Goal: Information Seeking & Learning: Learn about a topic

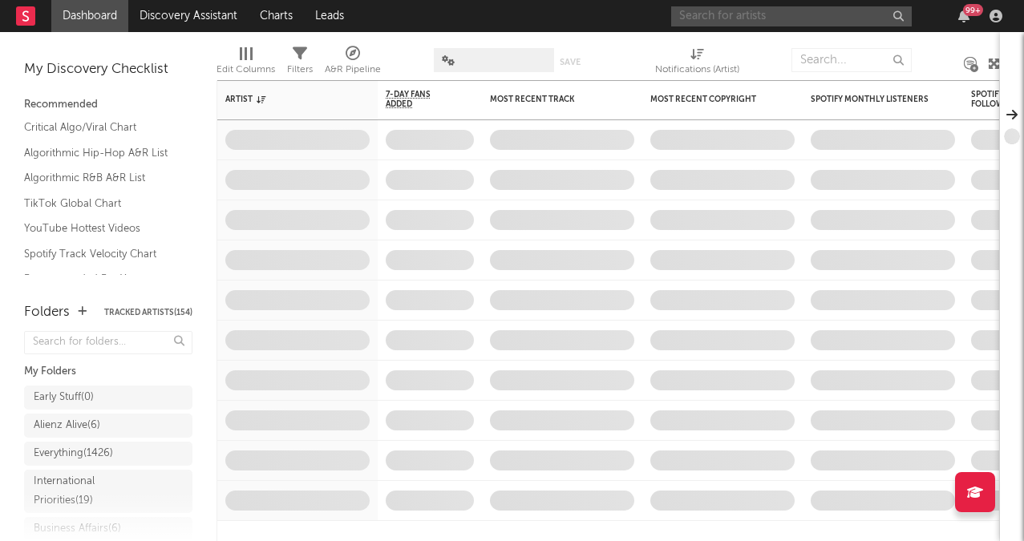
click at [794, 14] on input "text" at bounding box center [791, 16] width 241 height 20
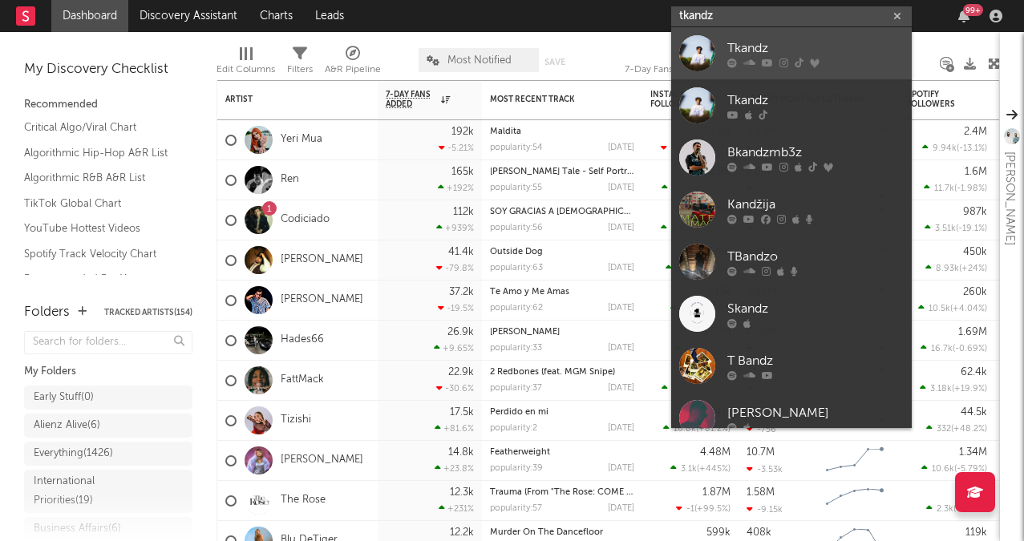
type input "tkandz"
click at [808, 42] on div "Tkandz" at bounding box center [815, 47] width 176 height 19
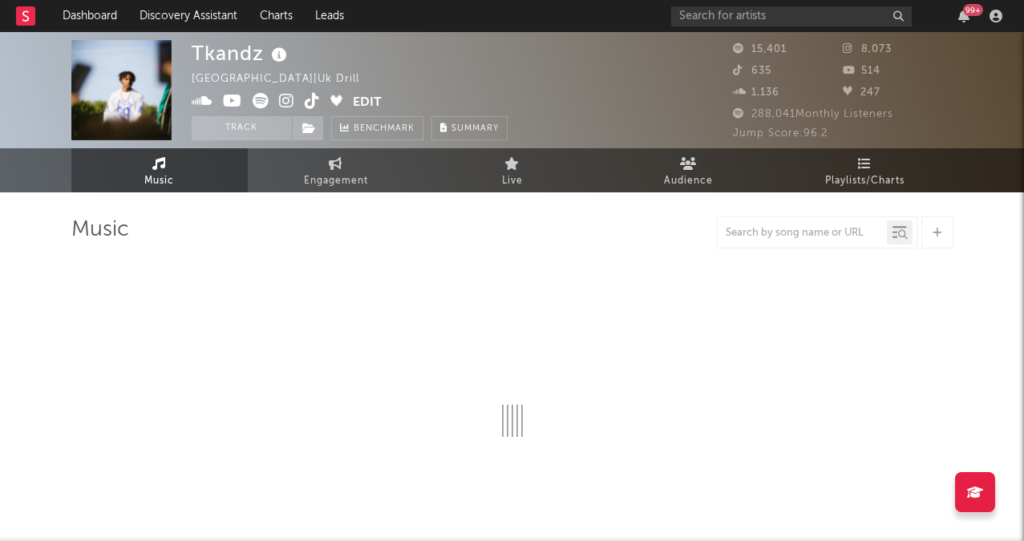
select select "6m"
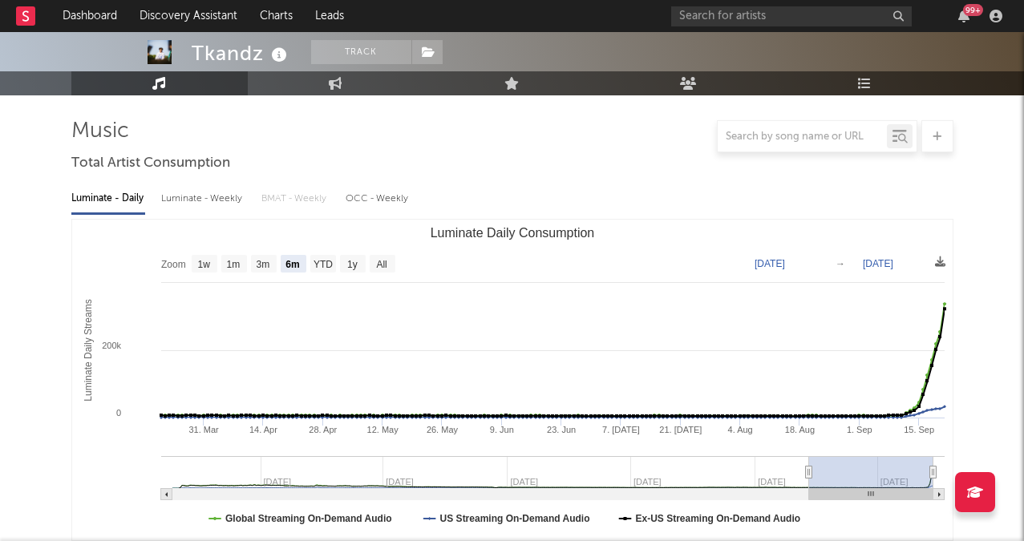
scroll to position [20, 0]
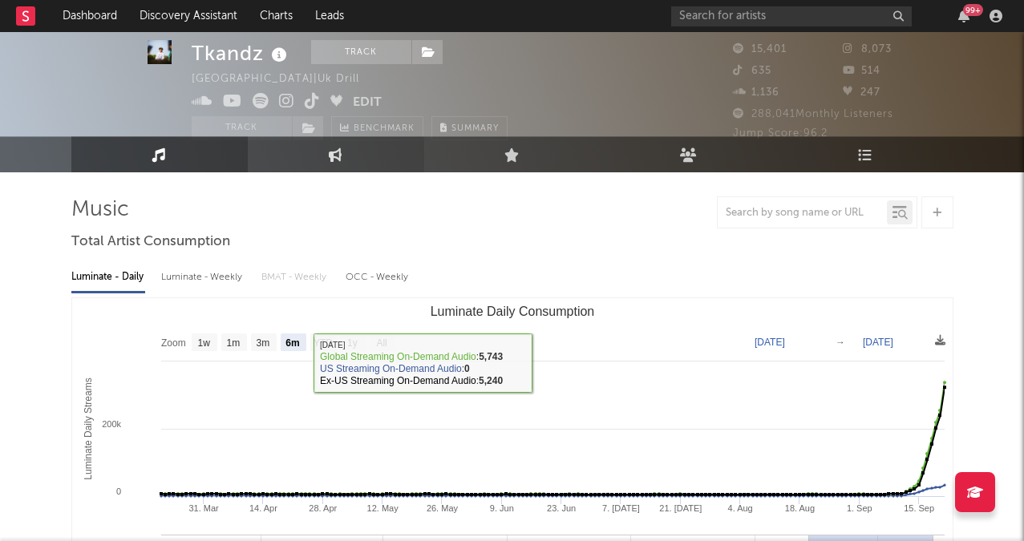
click at [357, 156] on link "Engagement" at bounding box center [336, 154] width 176 height 36
select select "1w"
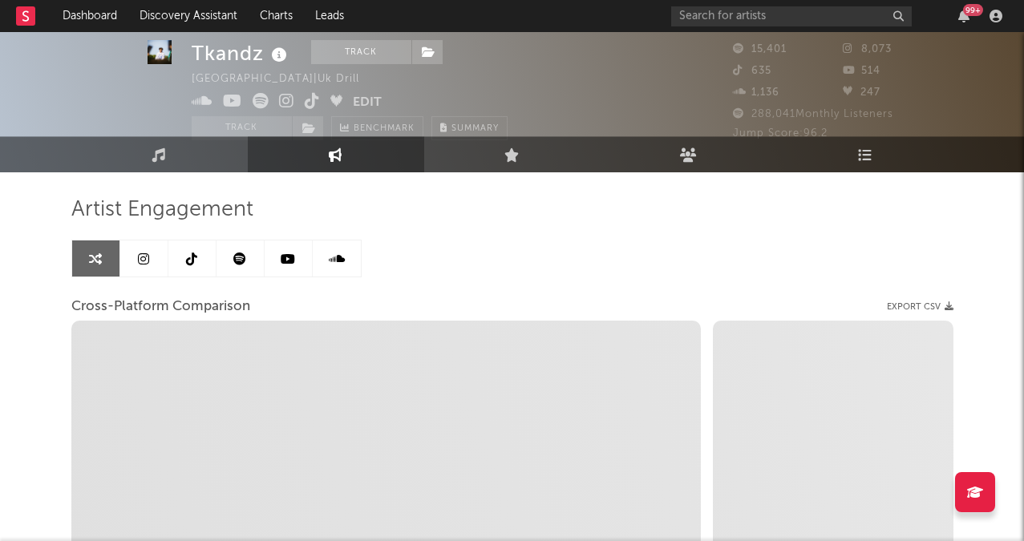
select select "1m"
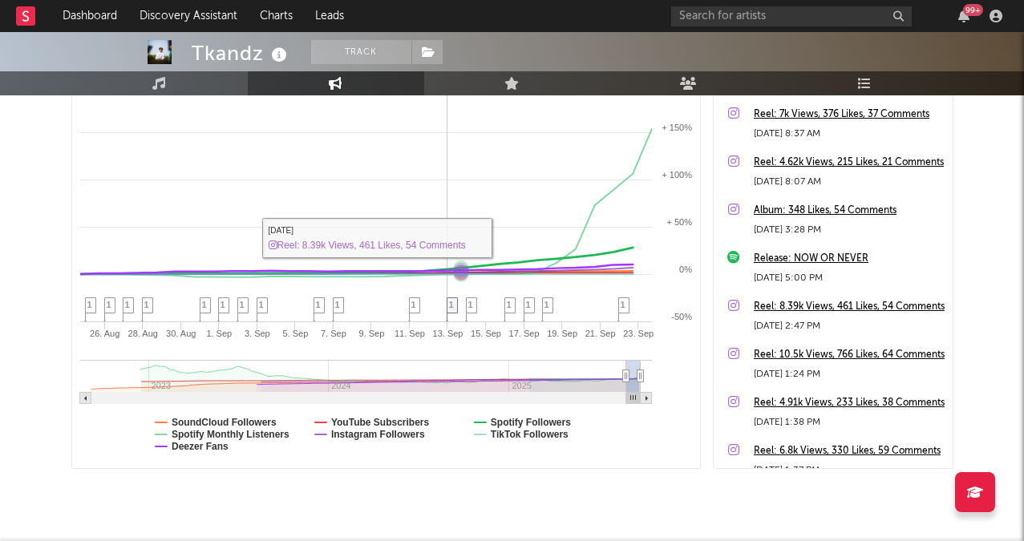
scroll to position [327, 0]
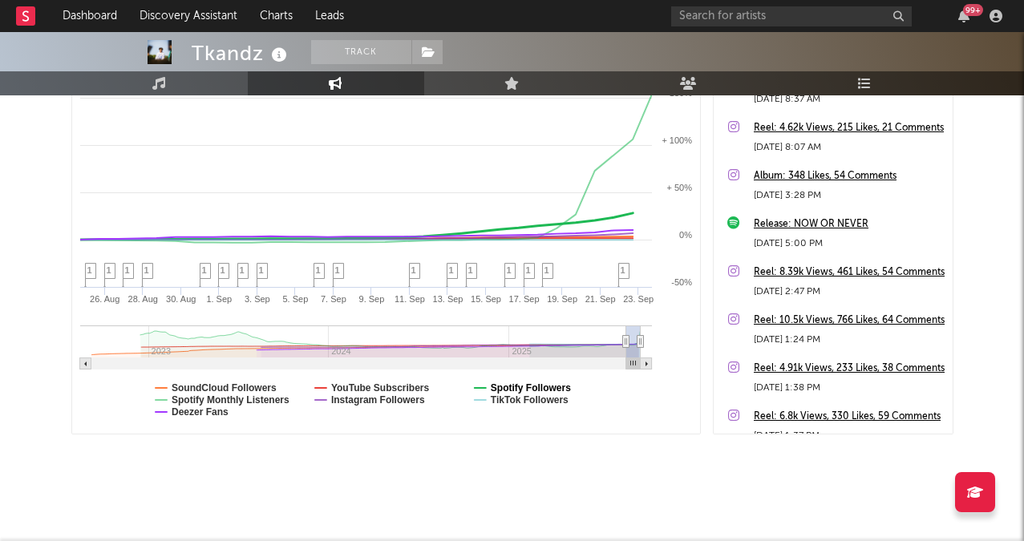
click at [492, 387] on text "Spotify Followers" at bounding box center [530, 388] width 80 height 11
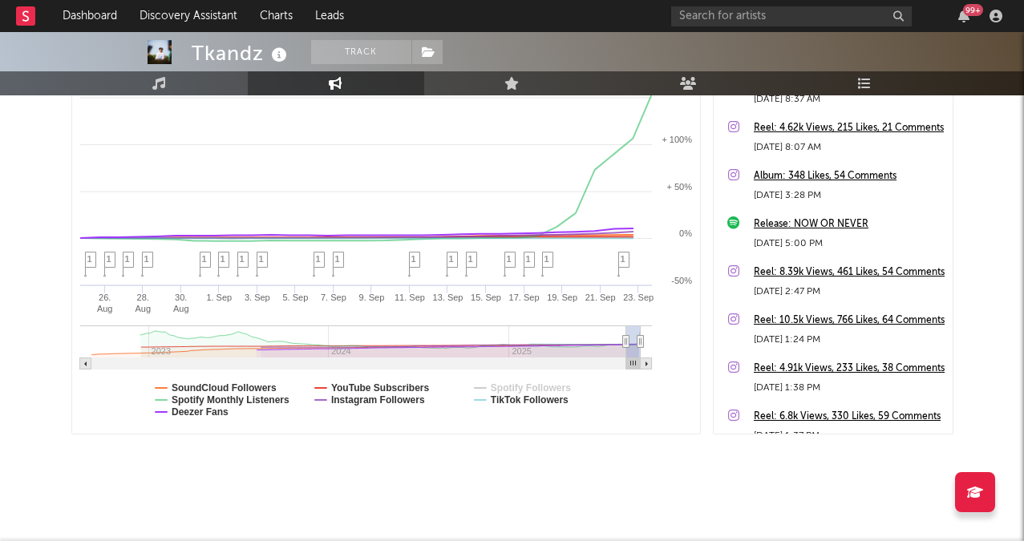
select select "1m"
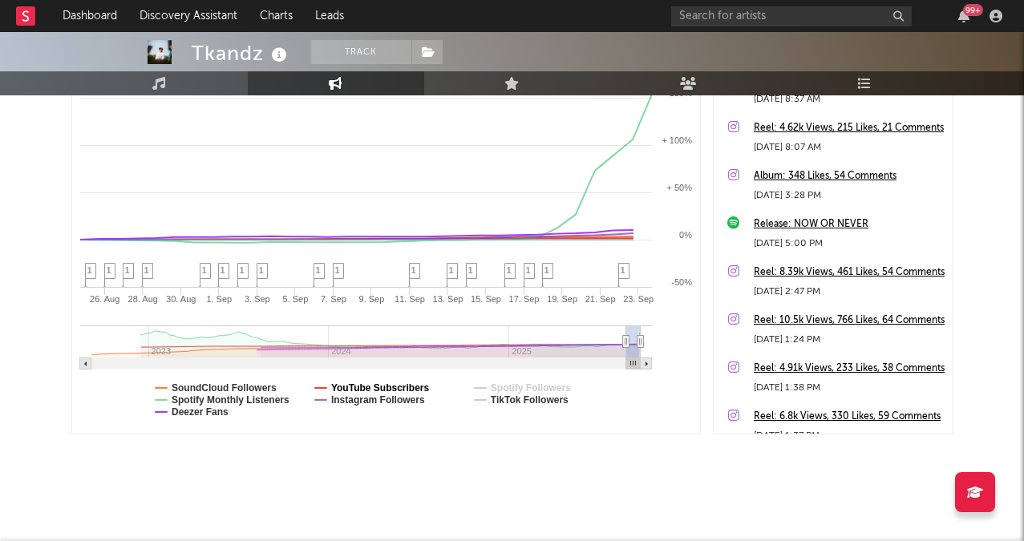
click at [399, 392] on text "YouTube Subscribers" at bounding box center [379, 388] width 99 height 11
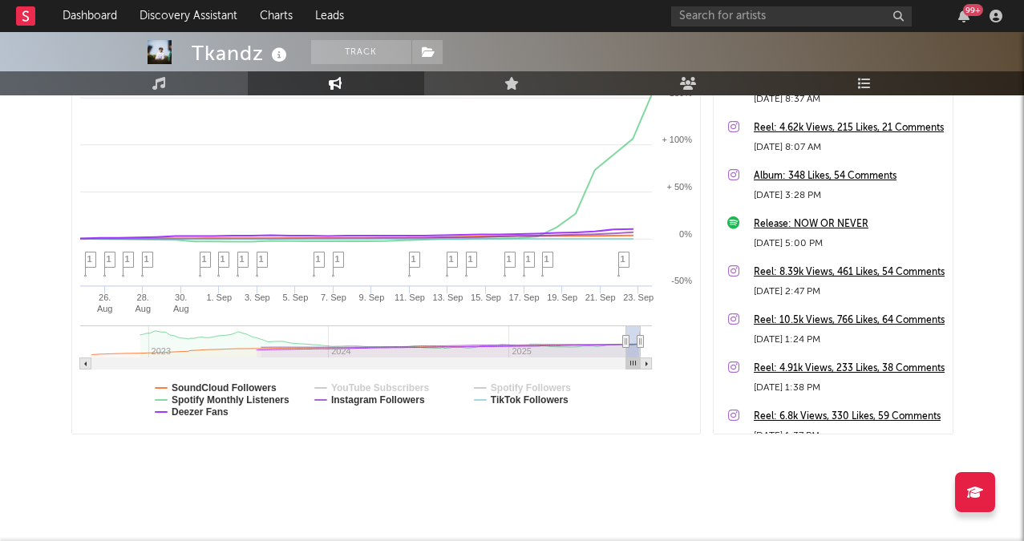
select select "1m"
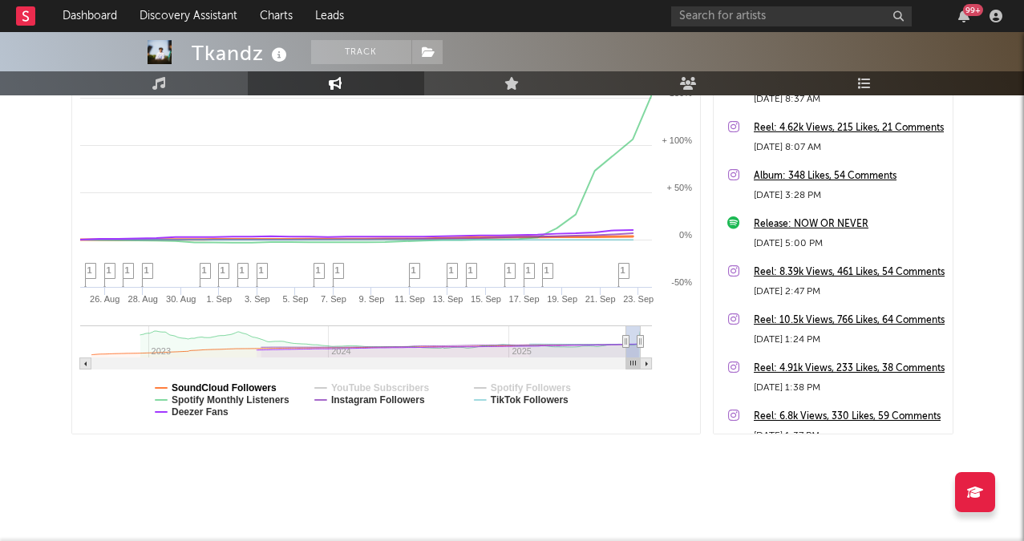
click at [249, 388] on text "SoundCloud Followers" at bounding box center [224, 388] width 105 height 11
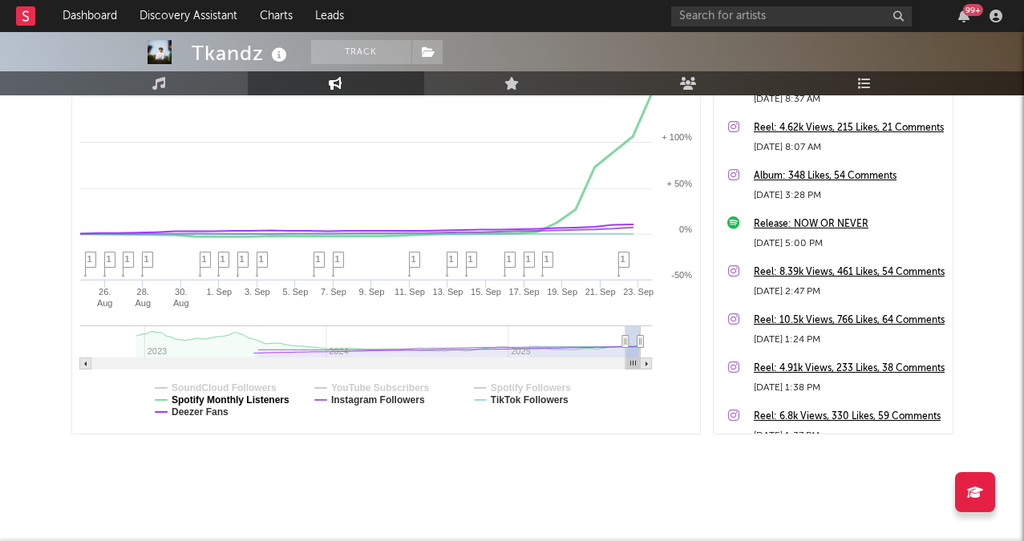
select select "1m"
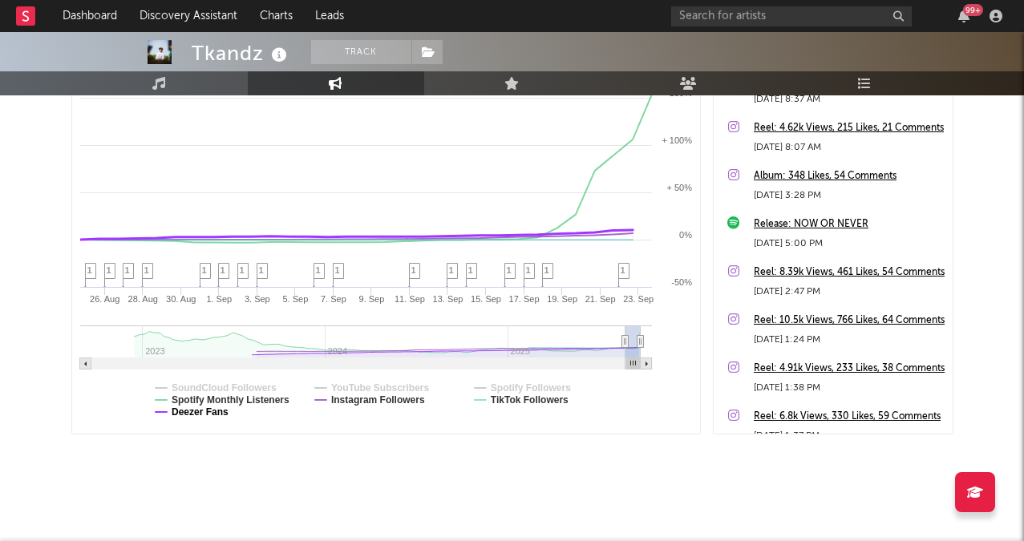
click at [206, 410] on text "Deezer Fans" at bounding box center [200, 412] width 57 height 11
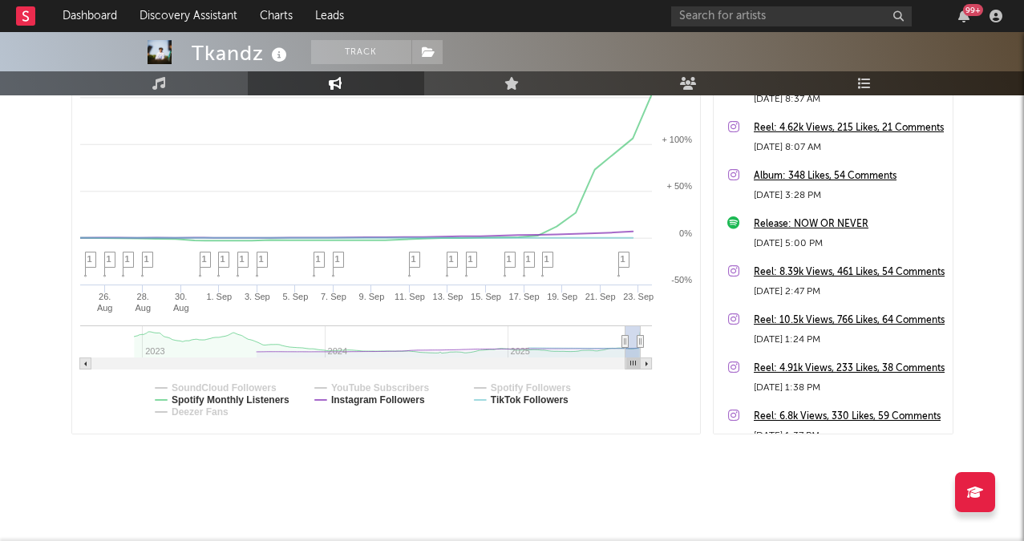
select select "1m"
click at [213, 402] on text "Spotify Monthly Listeners" at bounding box center [231, 400] width 118 height 11
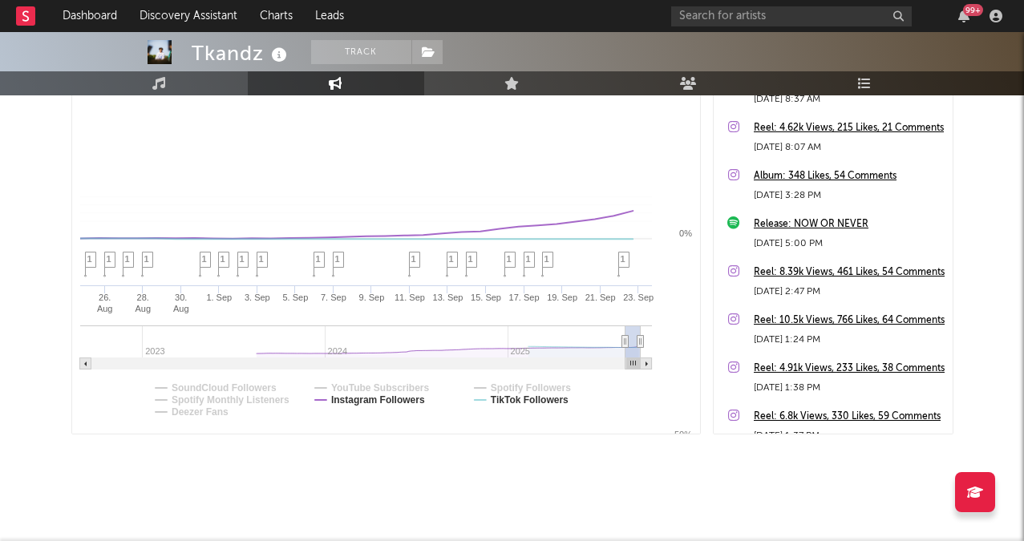
select select "1m"
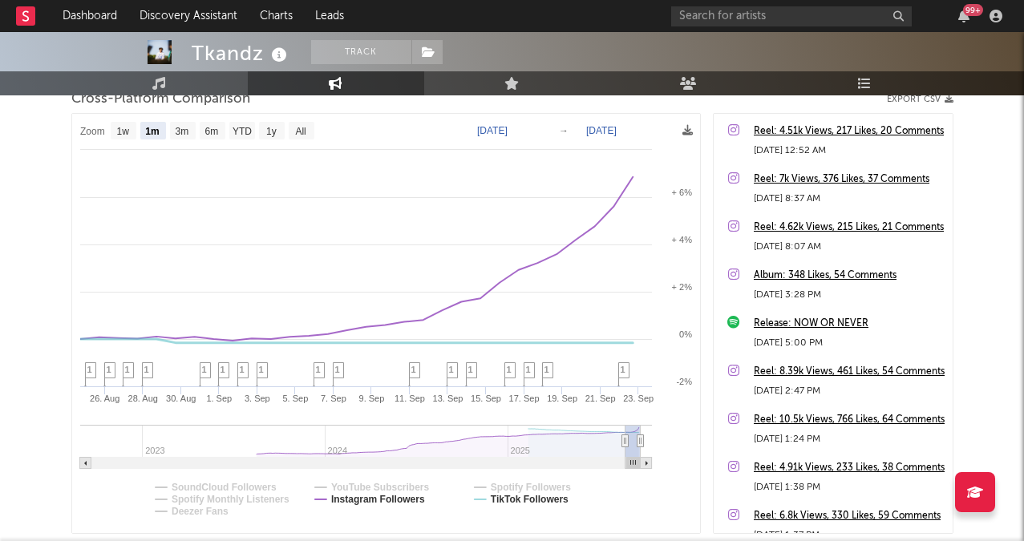
scroll to position [194, 0]
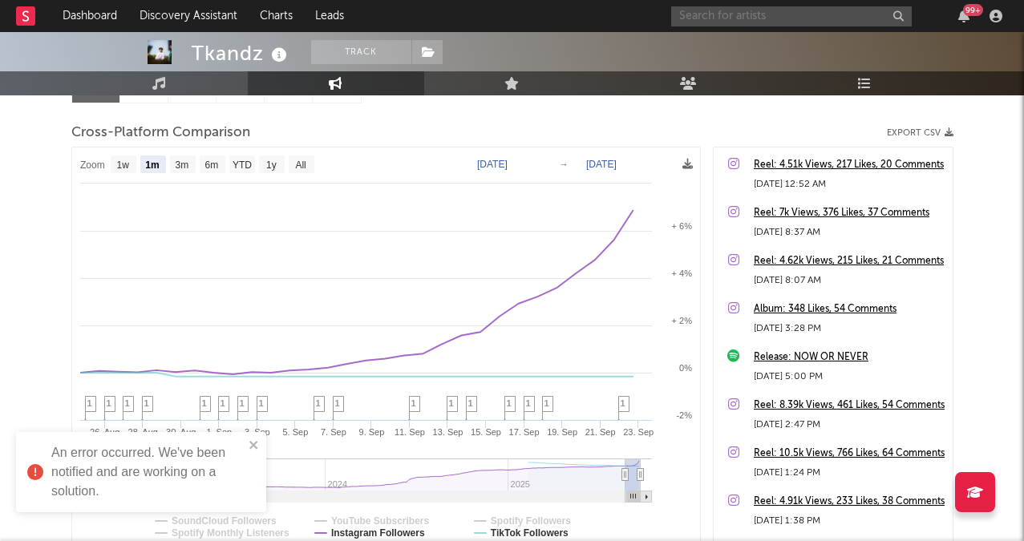
click at [776, 6] on input "text" at bounding box center [791, 16] width 241 height 20
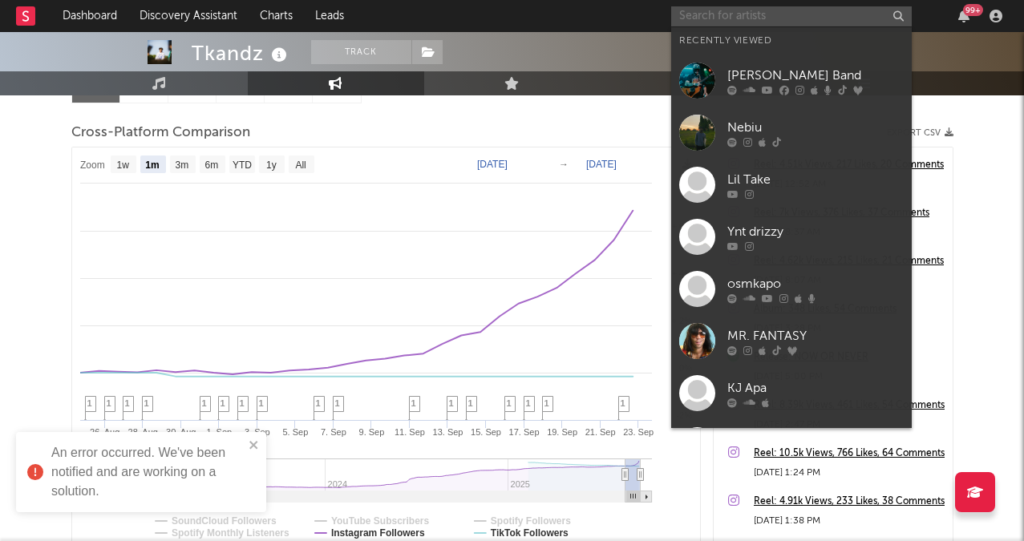
paste input "https://www.tiktok.com/@craebae_?_t=ZP-8zy2OBWPfhv&_r=1"
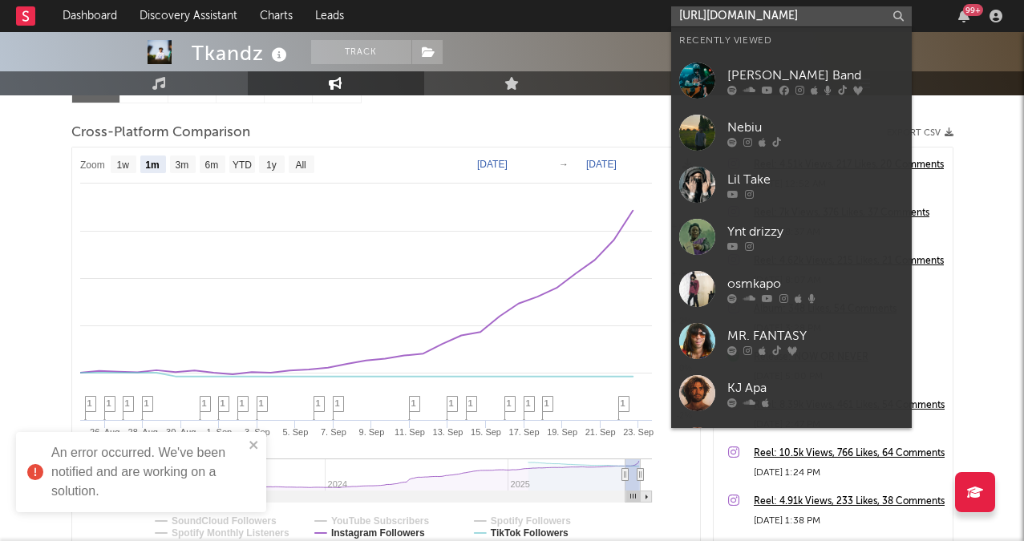
scroll to position [0, 123]
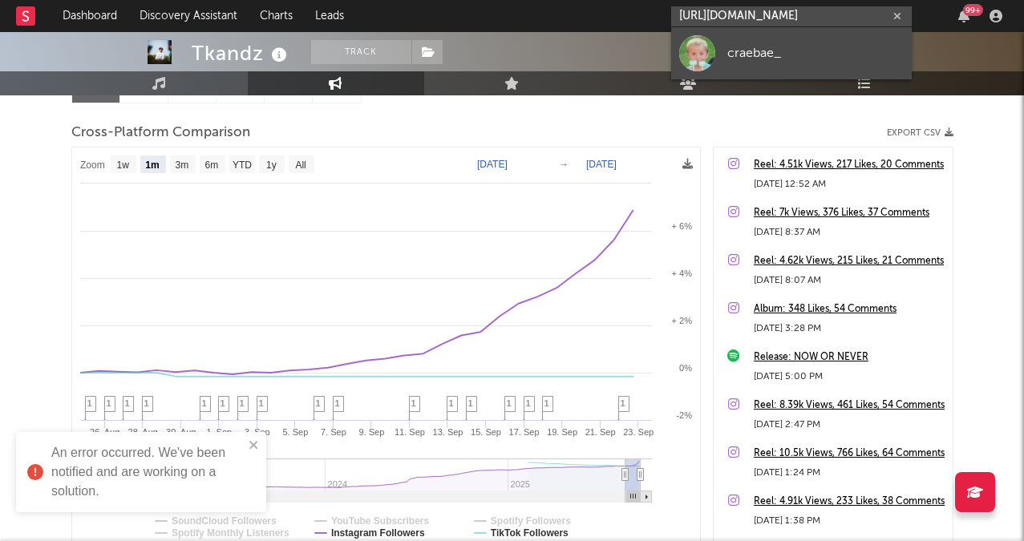
type input "https://www.tiktok.com/@craebae_?_t=ZP-8zy2OBWPfhv&_r=1"
click at [780, 43] on div "craebae_" at bounding box center [815, 52] width 176 height 19
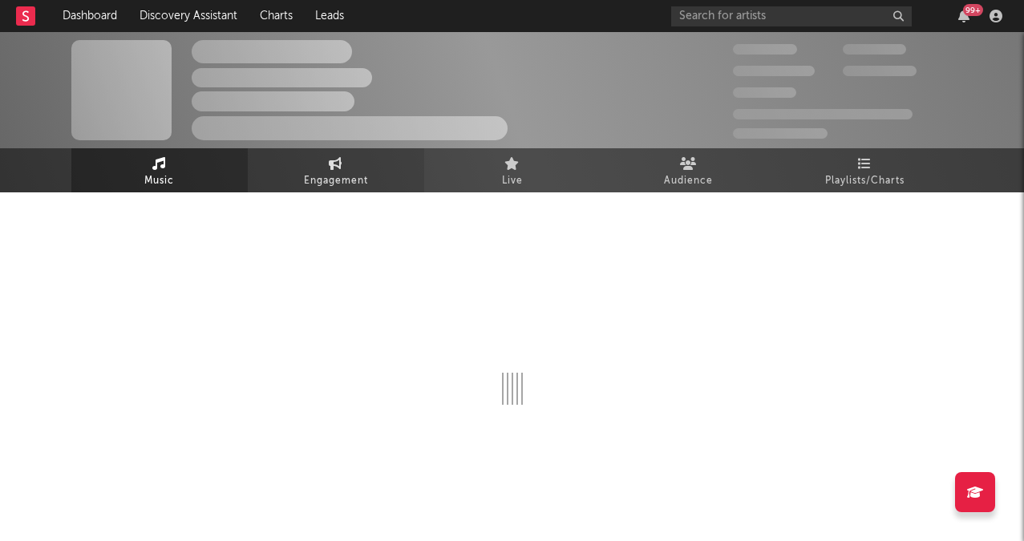
select select "1w"
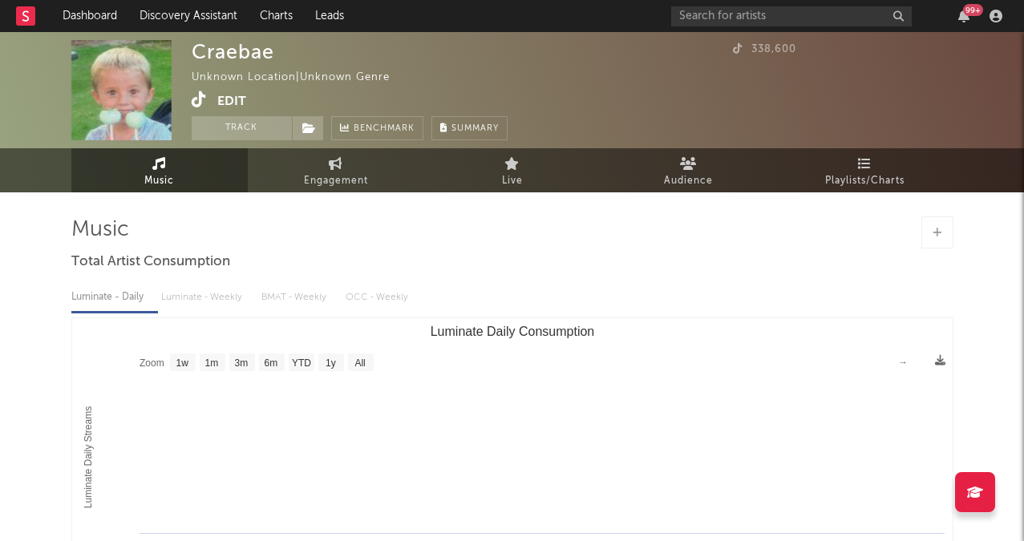
click at [200, 99] on icon at bounding box center [199, 99] width 15 height 16
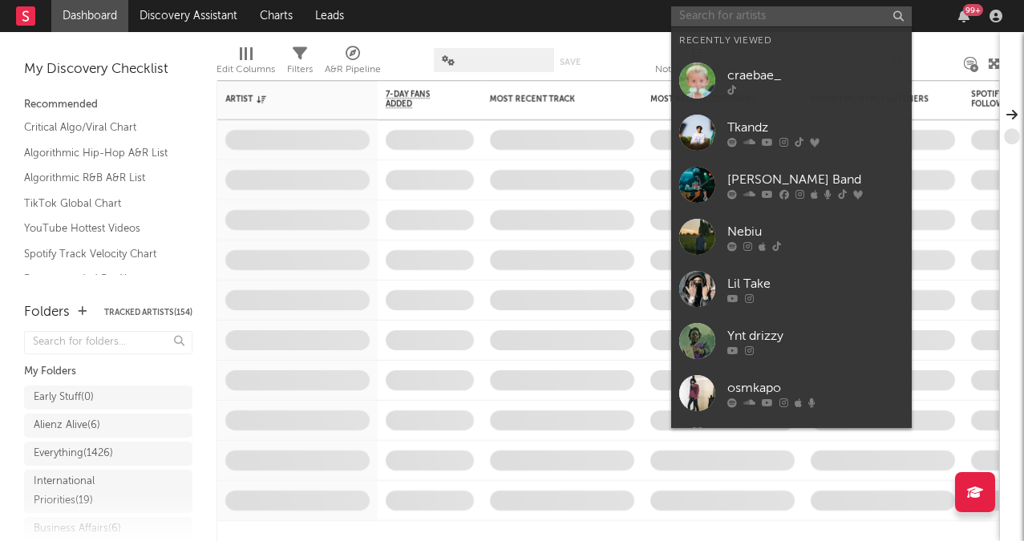
click at [751, 22] on input "text" at bounding box center [791, 16] width 241 height 20
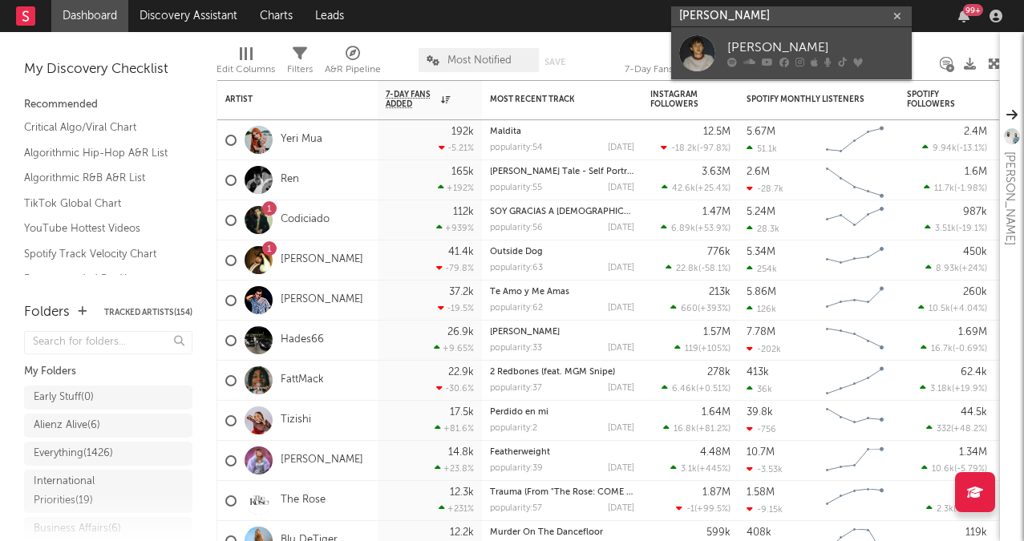
type input "[PERSON_NAME]"
click at [778, 55] on div "[PERSON_NAME]" at bounding box center [815, 47] width 176 height 19
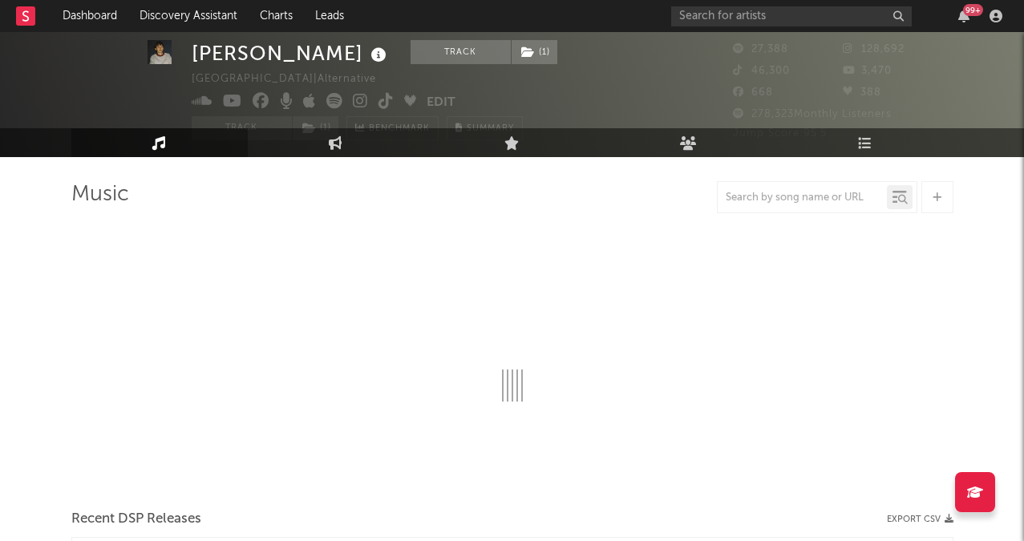
scroll to position [37, 0]
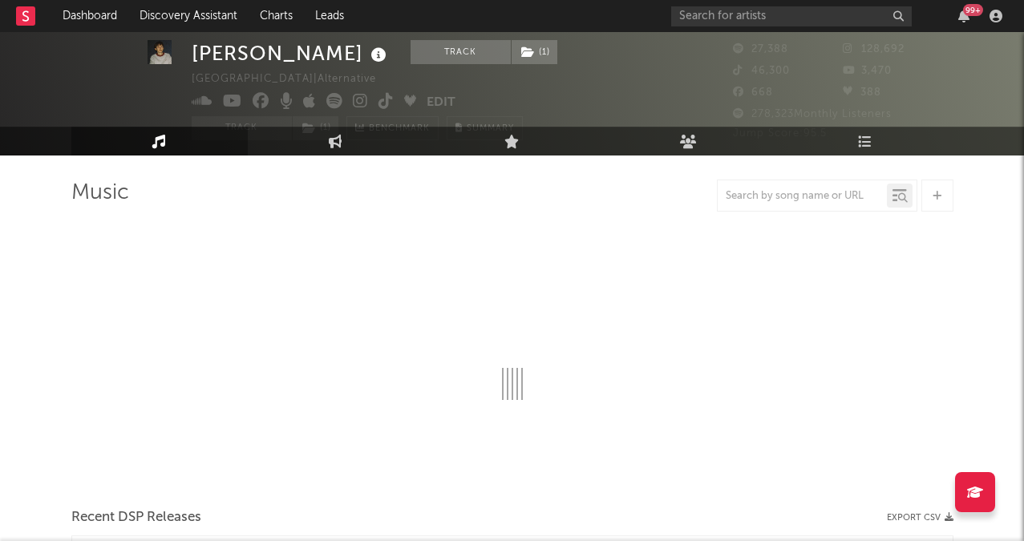
select select "6m"
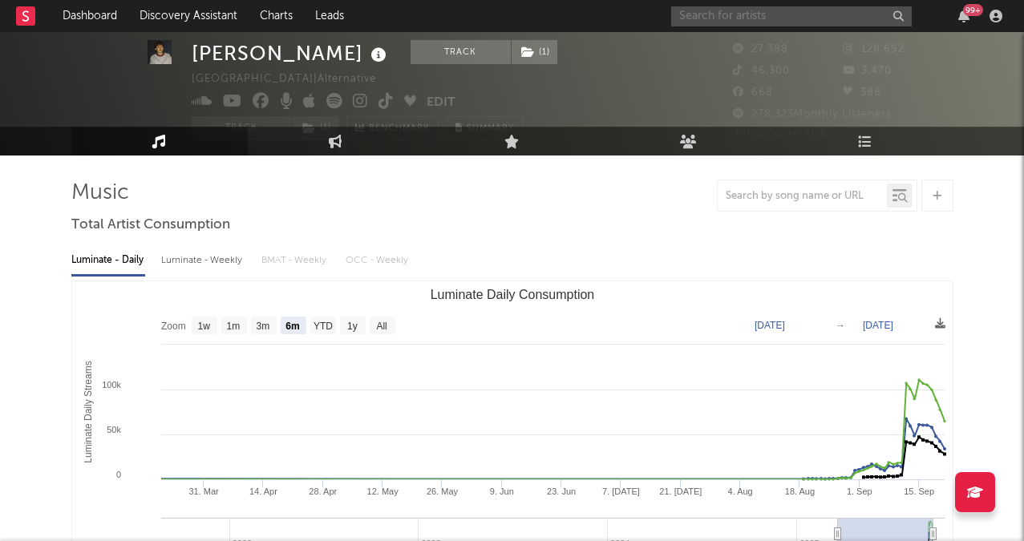
click at [748, 22] on input "text" at bounding box center [791, 16] width 241 height 20
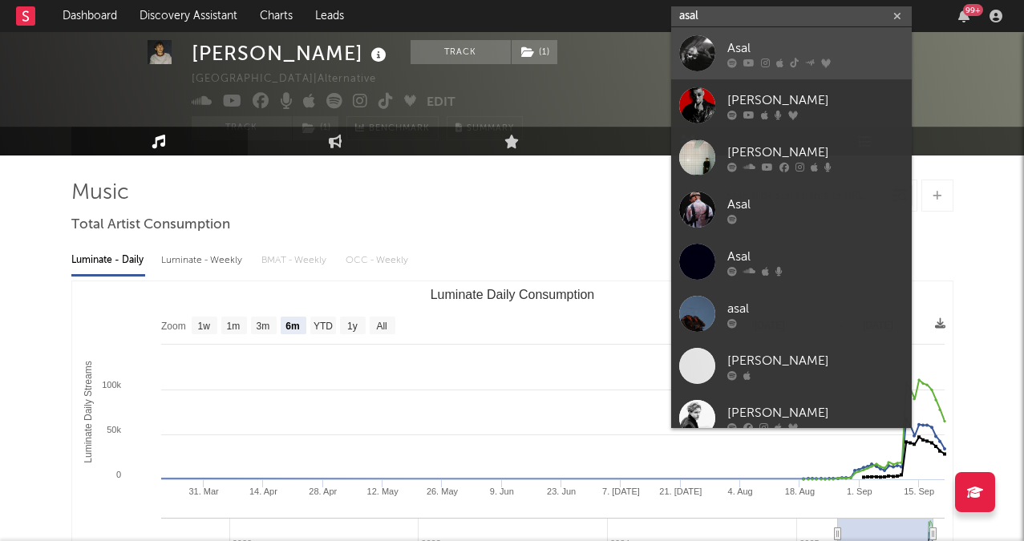
type input "asal"
click at [761, 43] on div "Asal" at bounding box center [815, 47] width 176 height 19
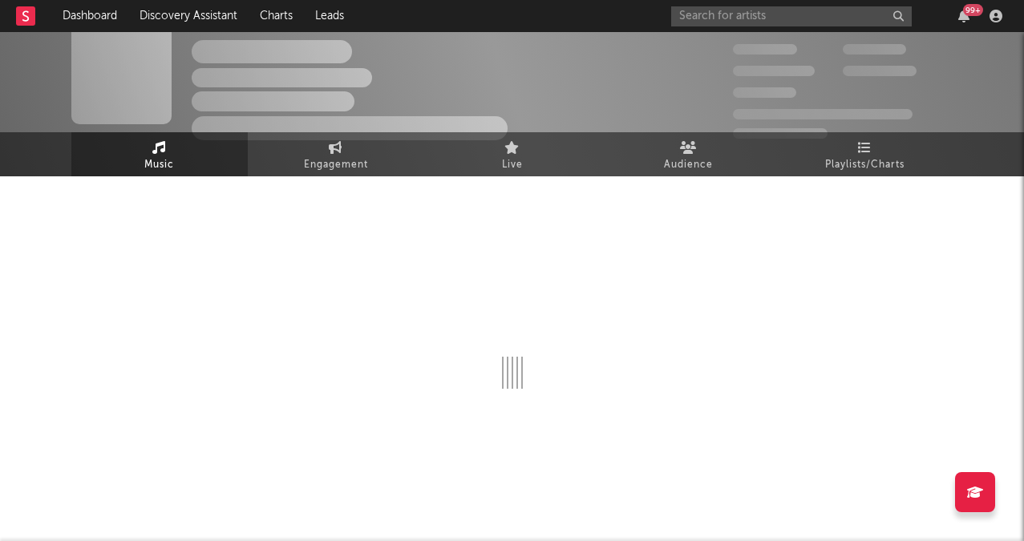
scroll to position [37, 0]
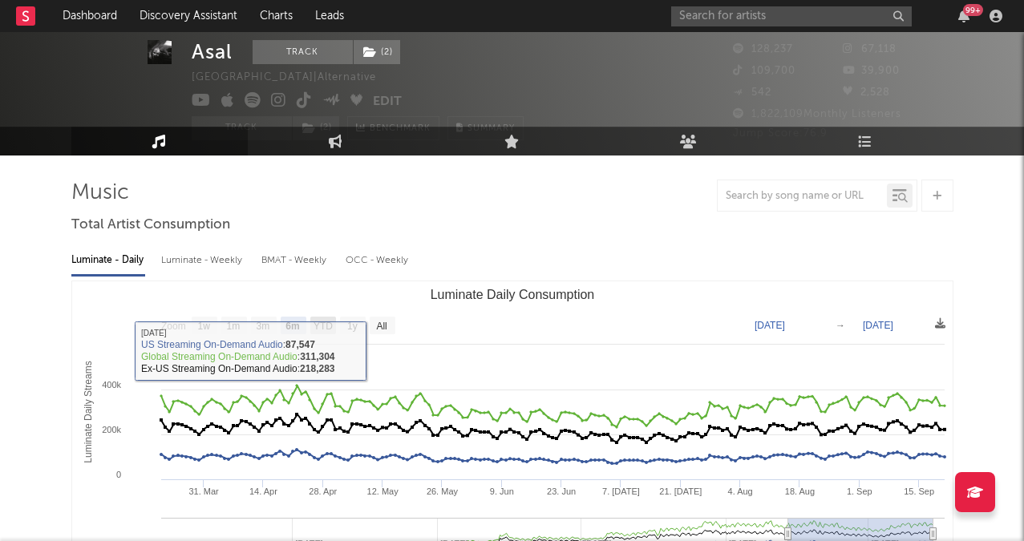
click at [318, 326] on text "YTD" at bounding box center [322, 326] width 19 height 11
select select "YTD"
type input "[DATE]"
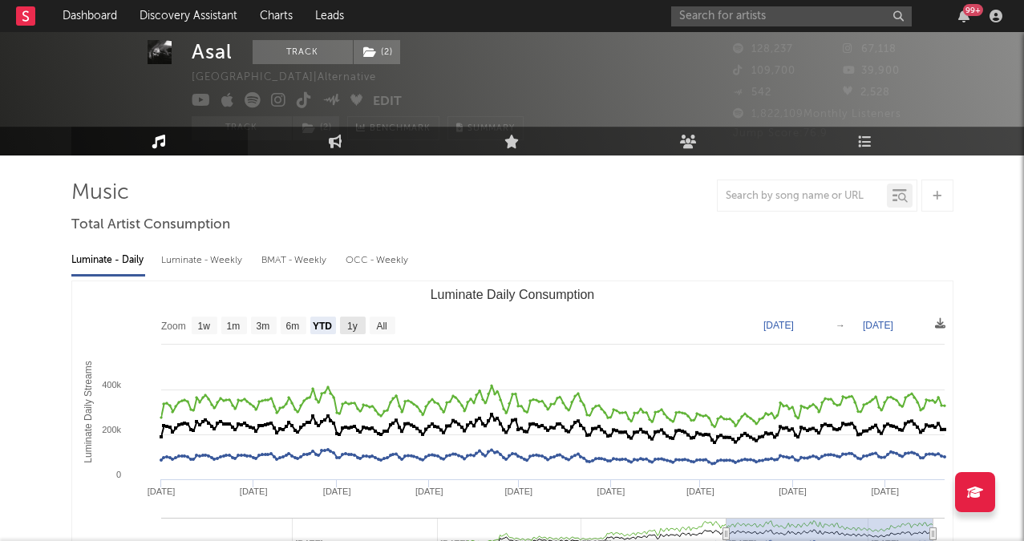
click at [348, 322] on text "1y" at bounding box center [352, 326] width 10 height 11
select select "1y"
type input "[DATE]"
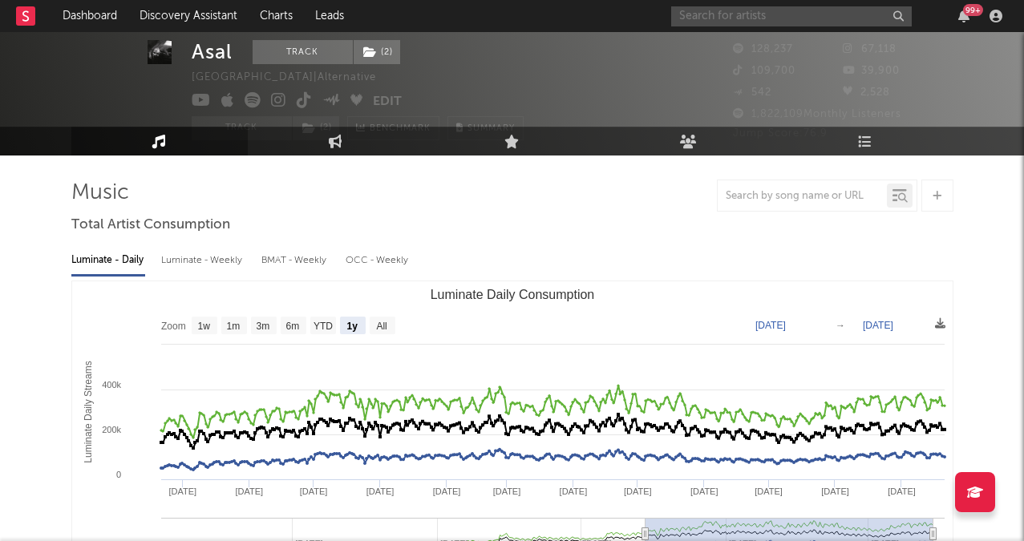
click at [728, 20] on input "text" at bounding box center [791, 16] width 241 height 20
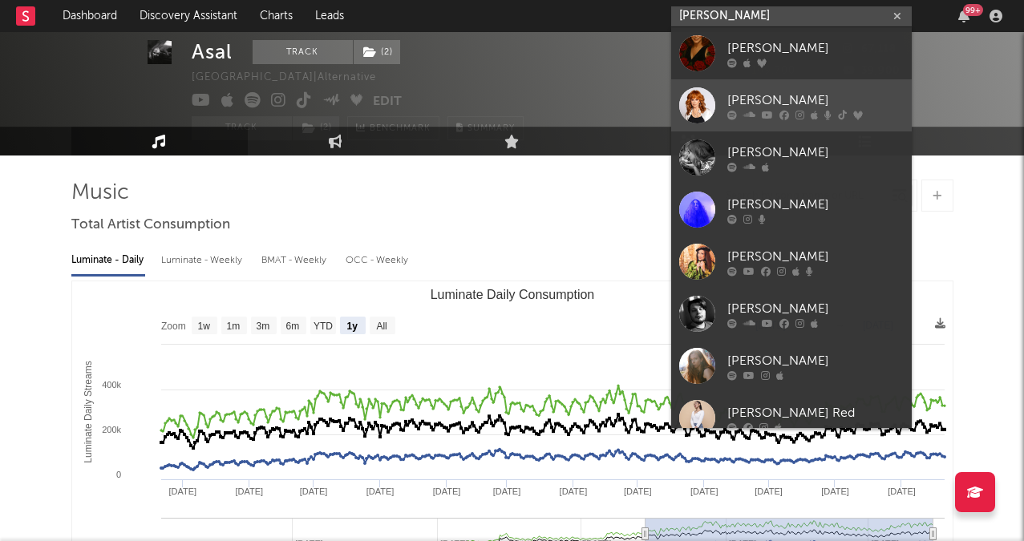
type input "[PERSON_NAME]"
click at [759, 100] on div "[PERSON_NAME]" at bounding box center [815, 100] width 176 height 19
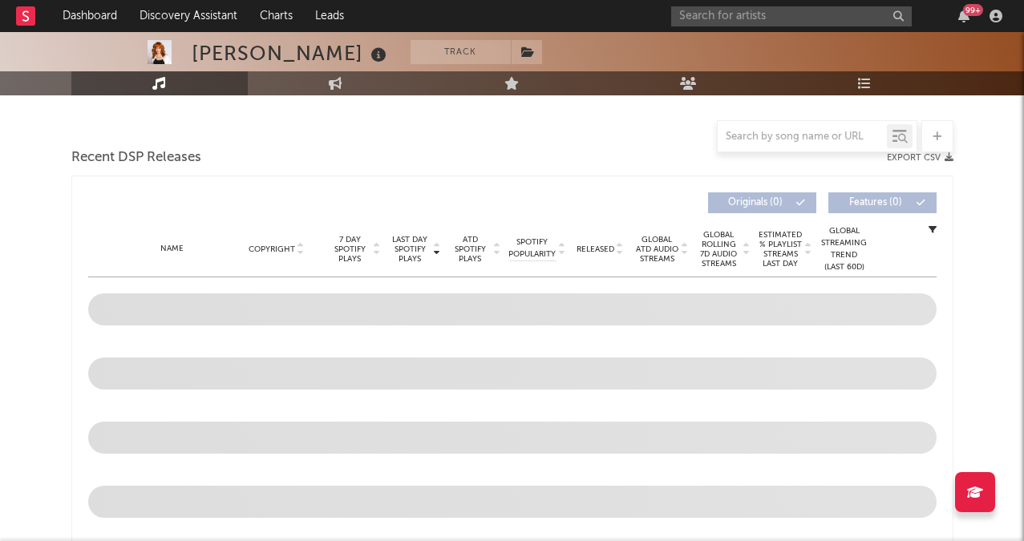
scroll to position [524, 0]
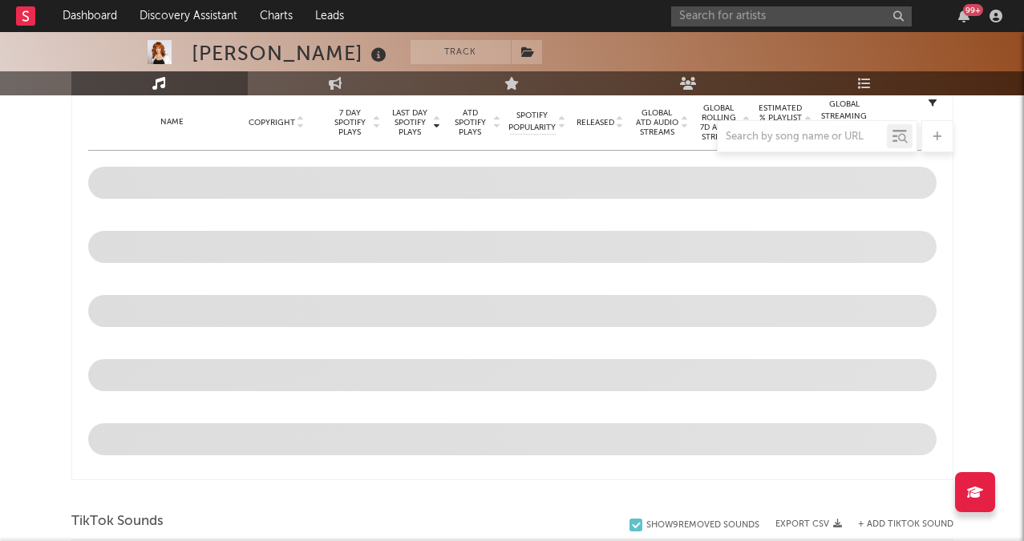
select select "6m"
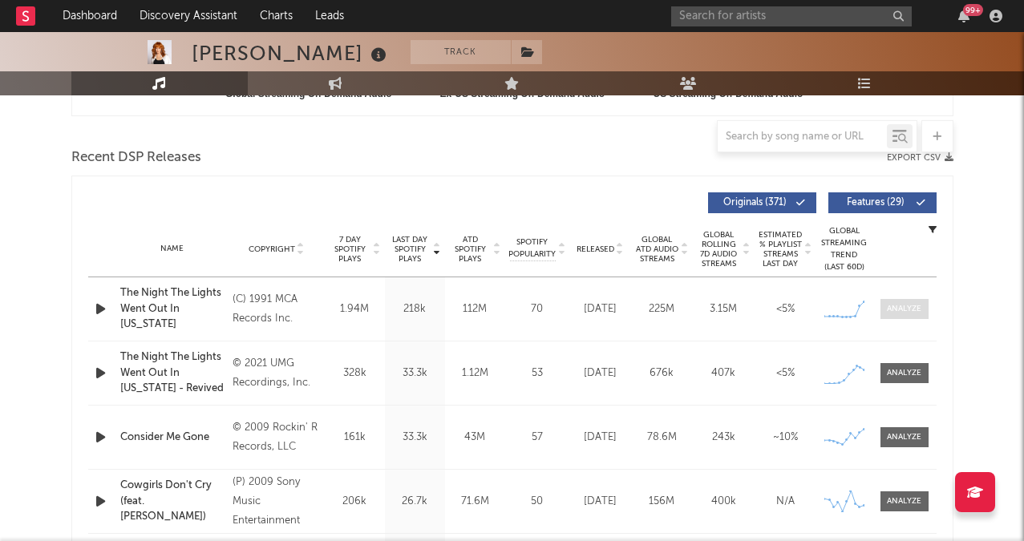
click at [914, 306] on div at bounding box center [904, 309] width 34 height 12
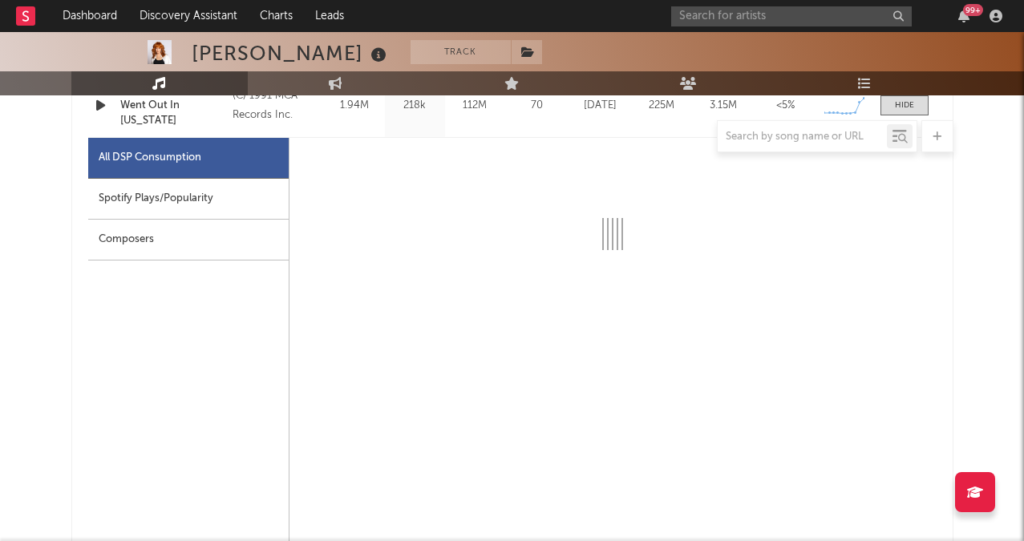
scroll to position [729, 0]
select select "6m"
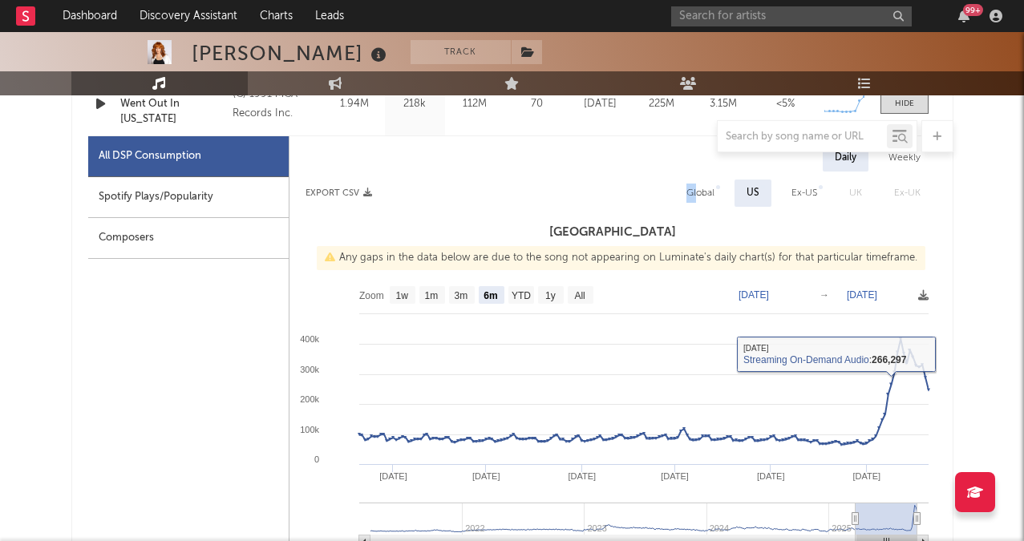
click at [697, 184] on div "Global" at bounding box center [701, 193] width 52 height 27
select select "6m"
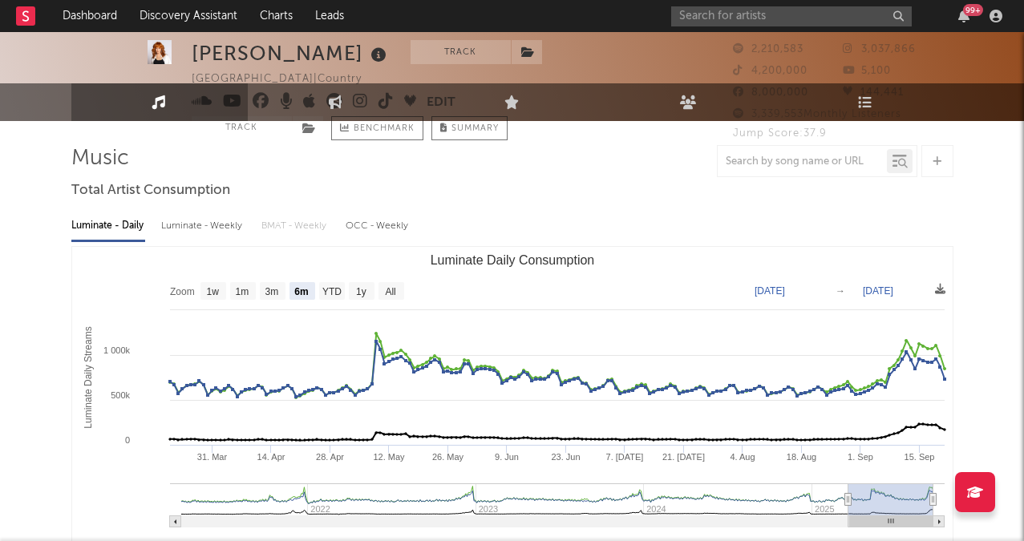
scroll to position [0, 0]
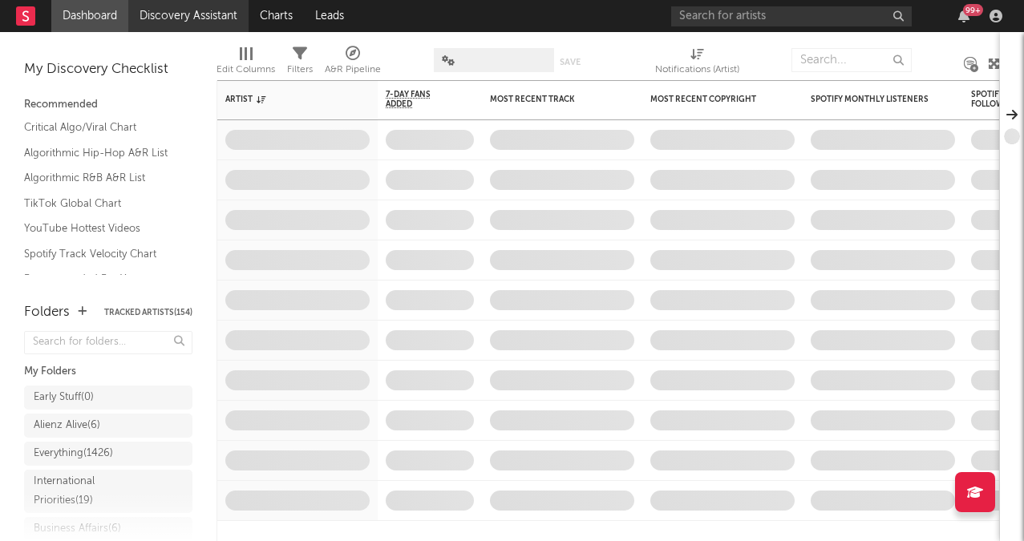
click at [199, 26] on link "Discovery Assistant" at bounding box center [188, 16] width 120 height 32
